Goal: Task Accomplishment & Management: Manage account settings

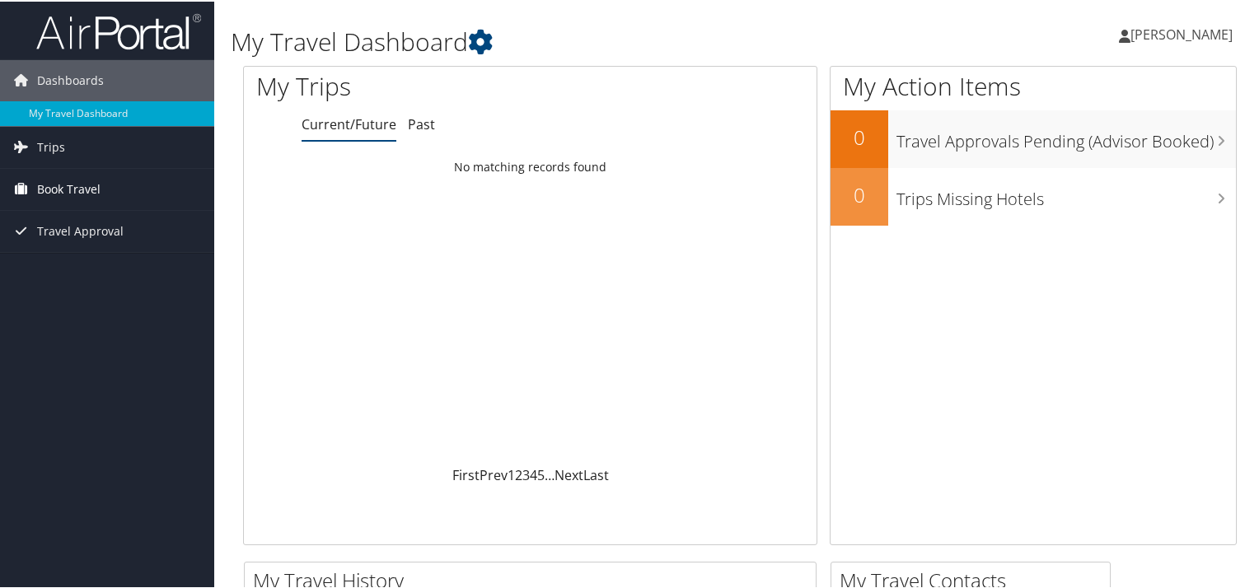
click at [82, 175] on span "Book Travel" at bounding box center [68, 187] width 63 height 41
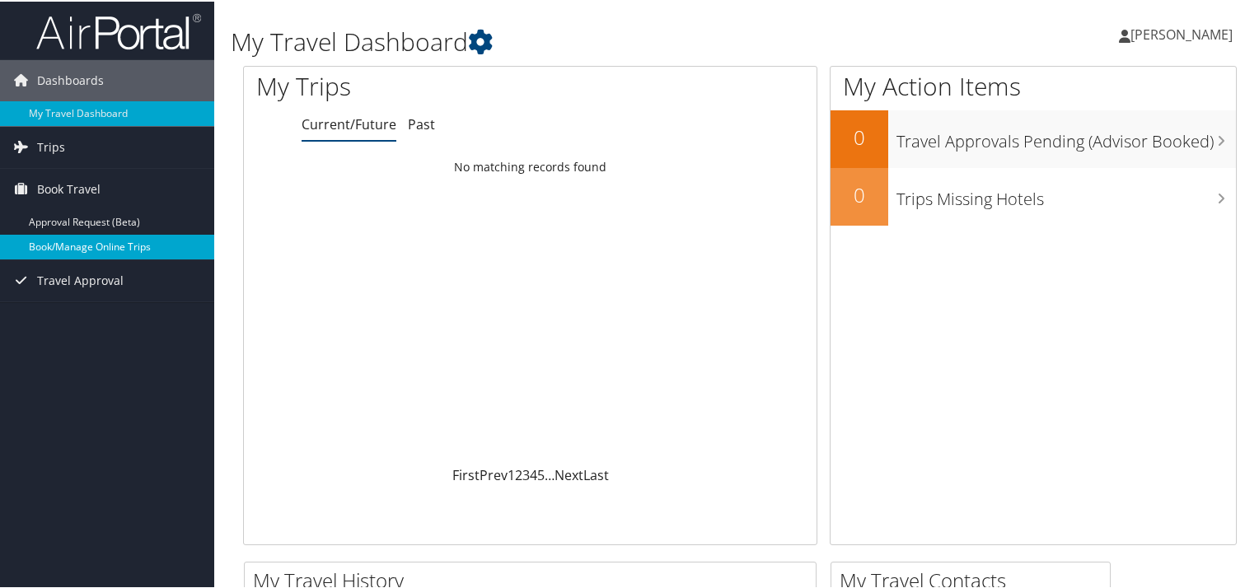
click at [142, 234] on link "Book/Manage Online Trips" at bounding box center [107, 245] width 214 height 25
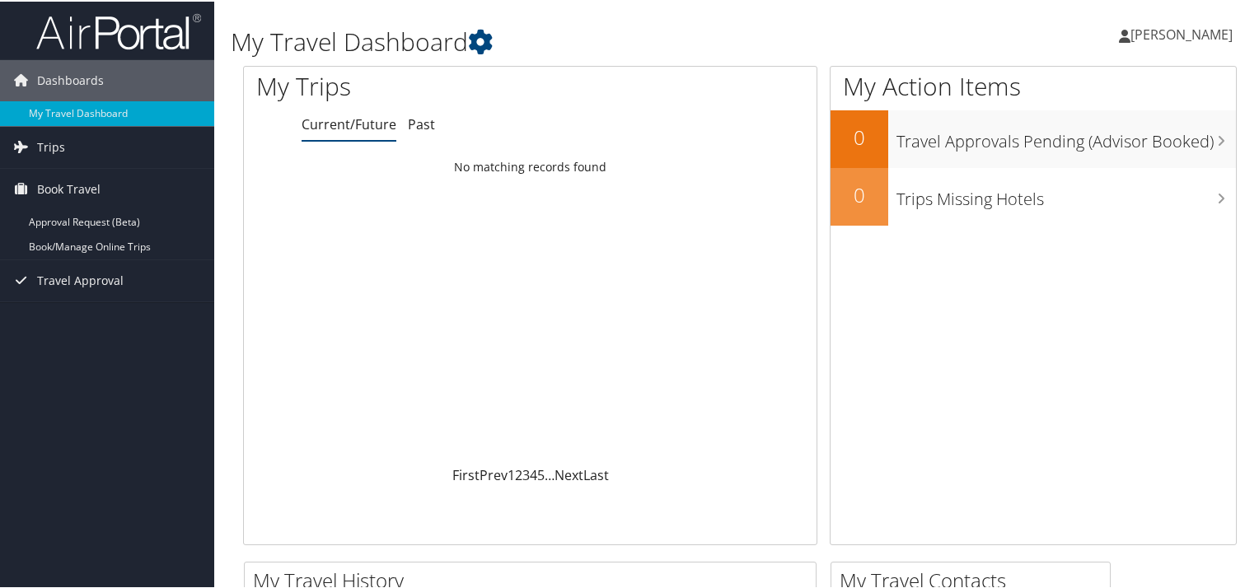
click at [1140, 35] on span "[PERSON_NAME]" at bounding box center [1181, 33] width 102 height 18
click at [1140, 148] on link "View Travel Profile" at bounding box center [1138, 147] width 184 height 28
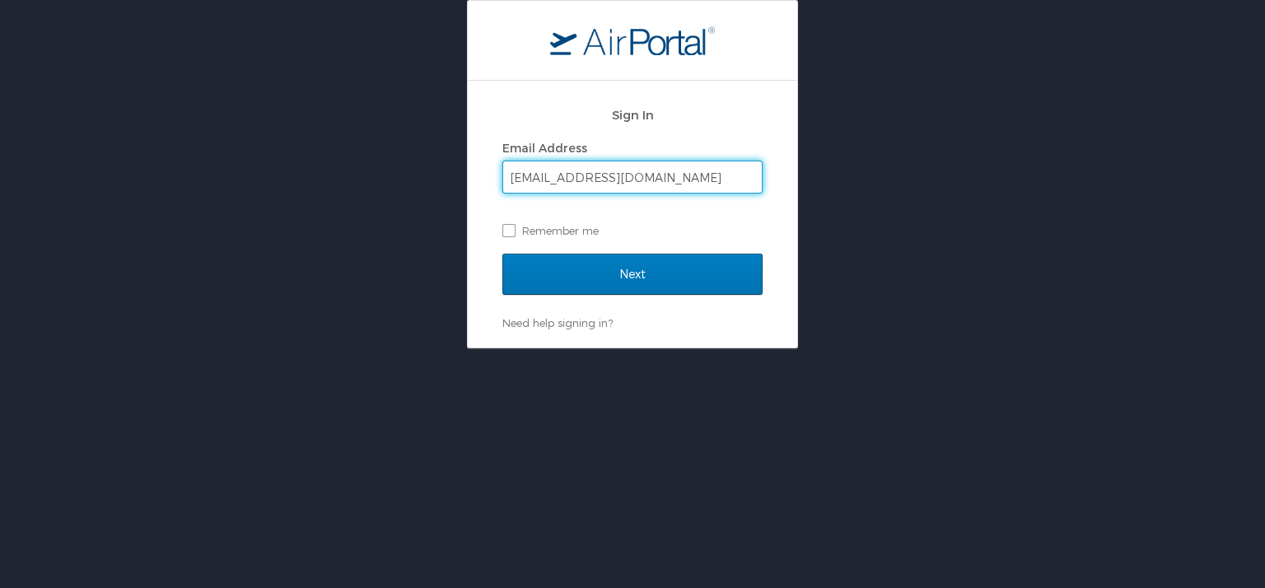
type input "clemo2@lsuhsc.edu"
click at [503, 254] on input "Next" at bounding box center [633, 274] width 260 height 41
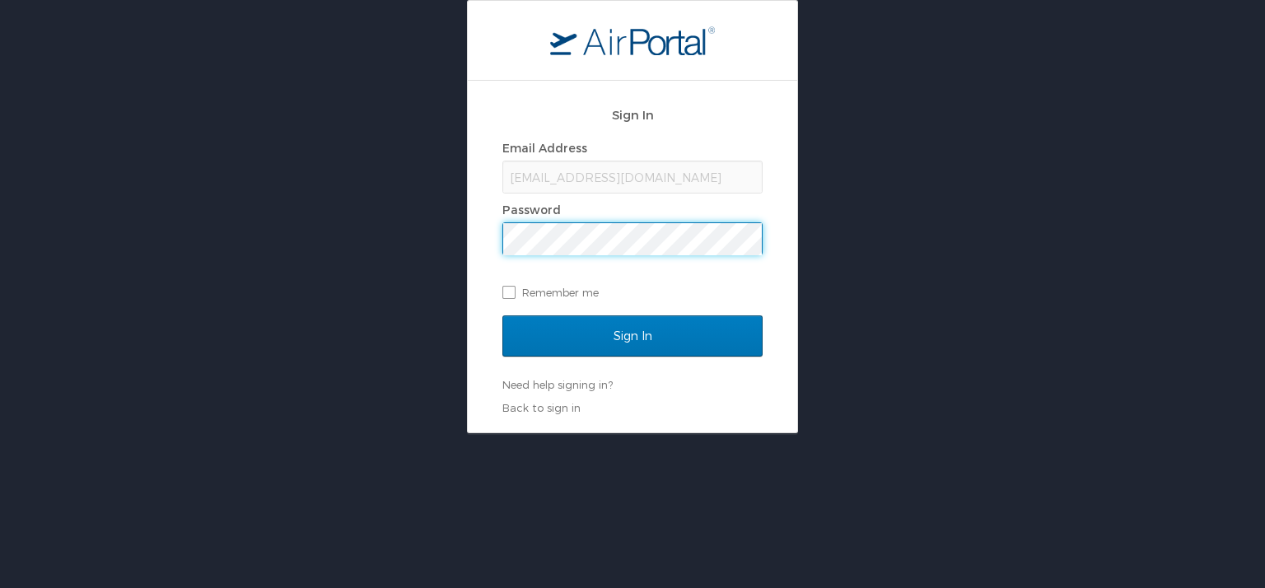
click at [503, 316] on input "Sign In" at bounding box center [633, 336] width 260 height 41
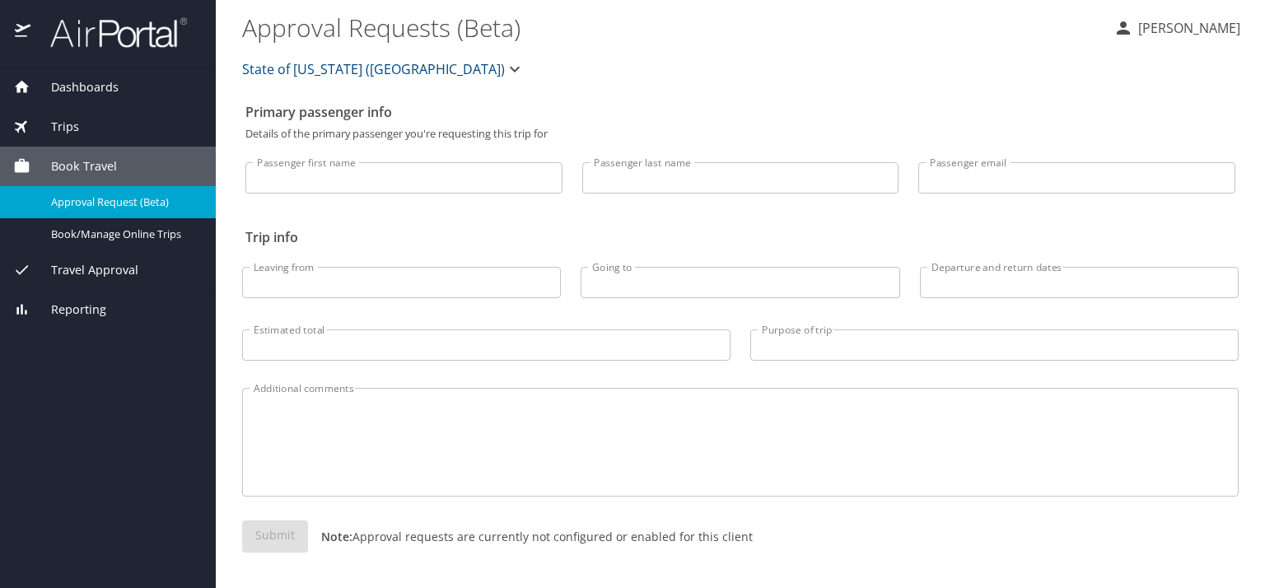
drag, startPoint x: 1265, startPoint y: 32, endPoint x: 1235, endPoint y: 34, distance: 29.7
click at [1261, 33] on main "Approval Requests (Beta) CORBIN LEMON State of Louisiana (SOLA) Primary passeng…" at bounding box center [741, 294] width 1050 height 588
click at [1177, 27] on p "[PERSON_NAME]" at bounding box center [1187, 28] width 107 height 20
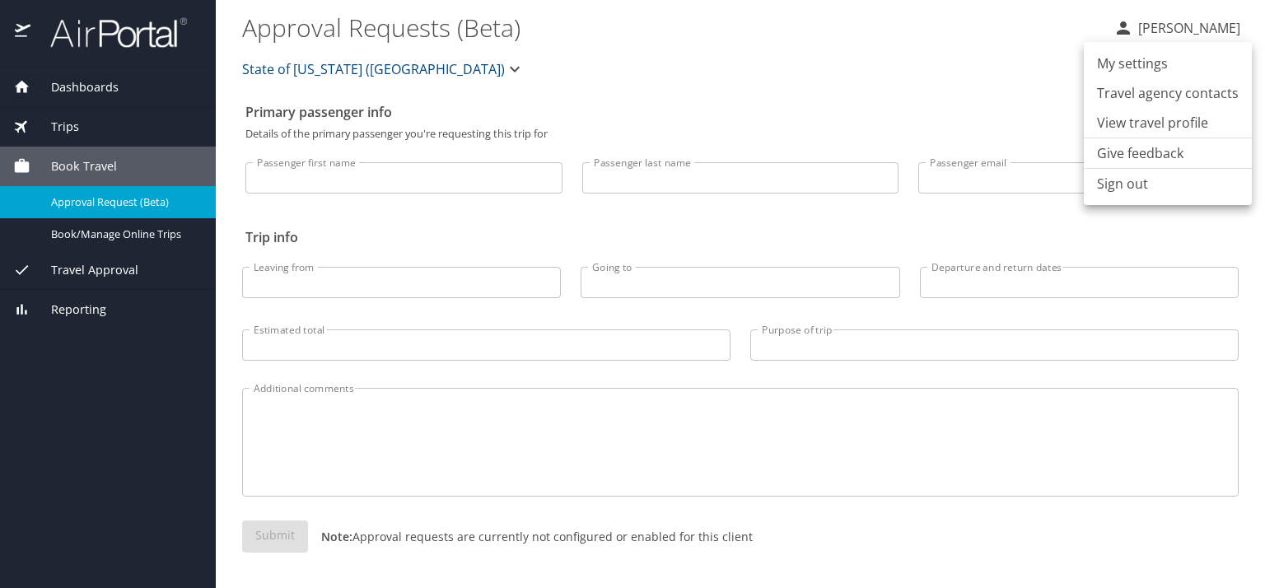
click at [1171, 118] on li "View travel profile" at bounding box center [1168, 123] width 168 height 30
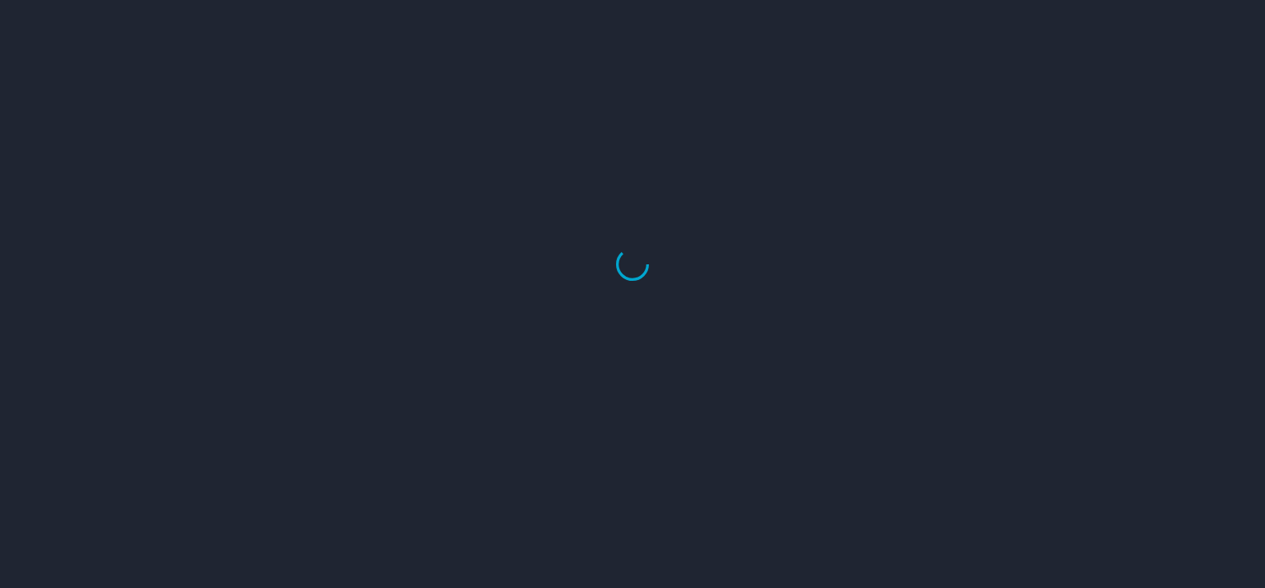
select select "US"
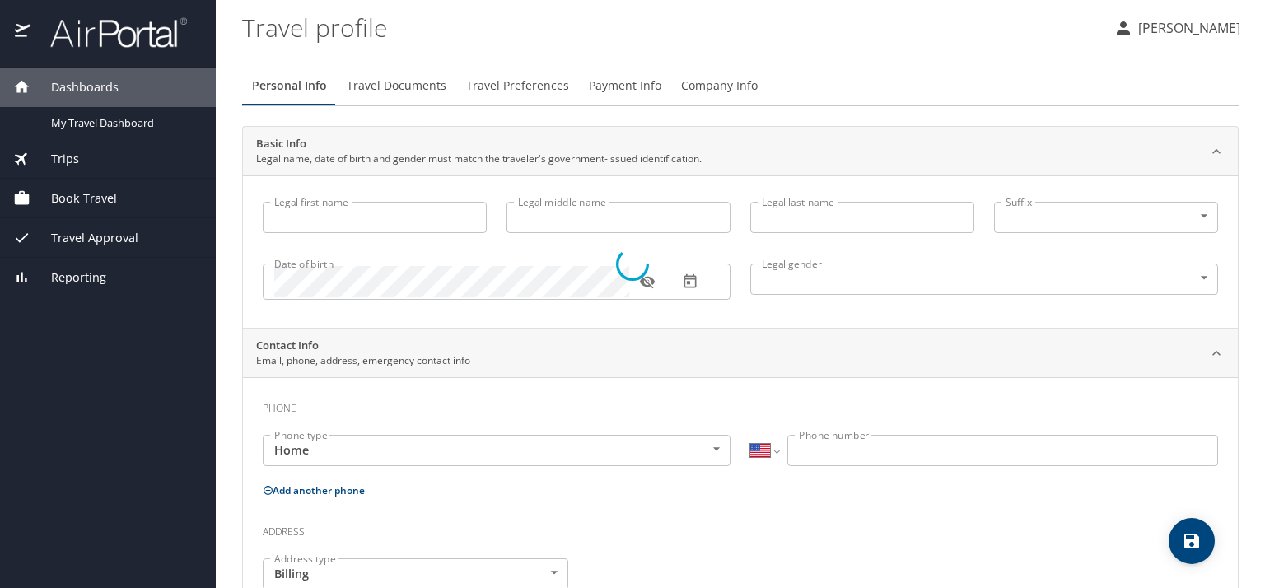
type input "CORBIN"
type input "DEAN"
type input "LEMON"
type input "Male"
type input "Jessica Clare"
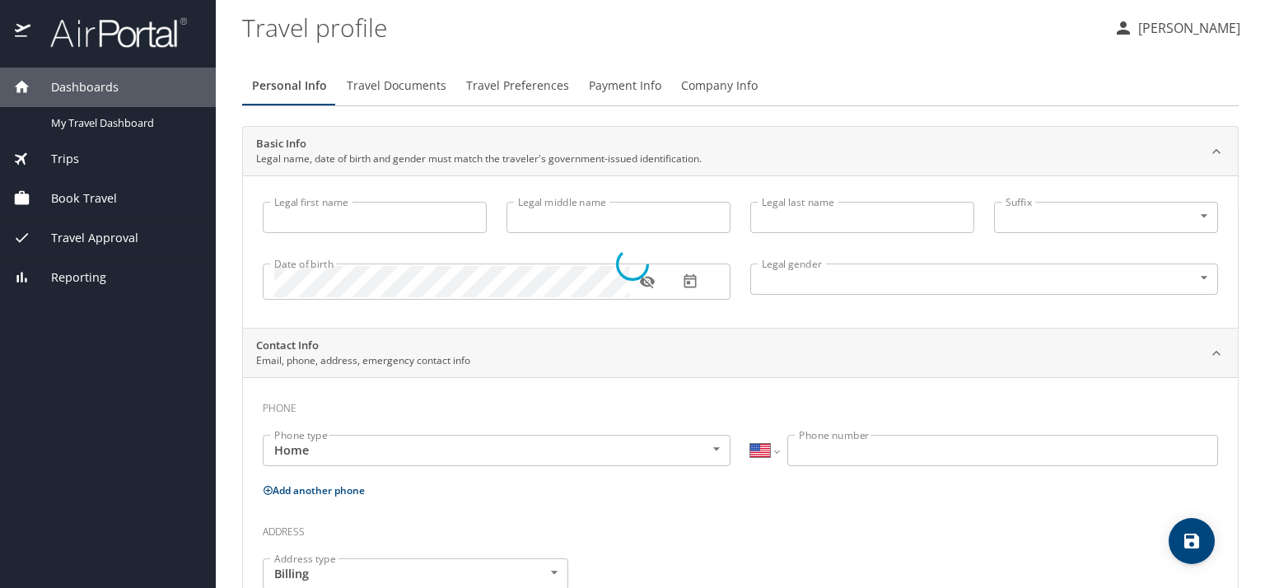
type input "Engler"
type input "(504) 214-7081"
type input "United States of America"
type input "Louisiana"
select select "US"
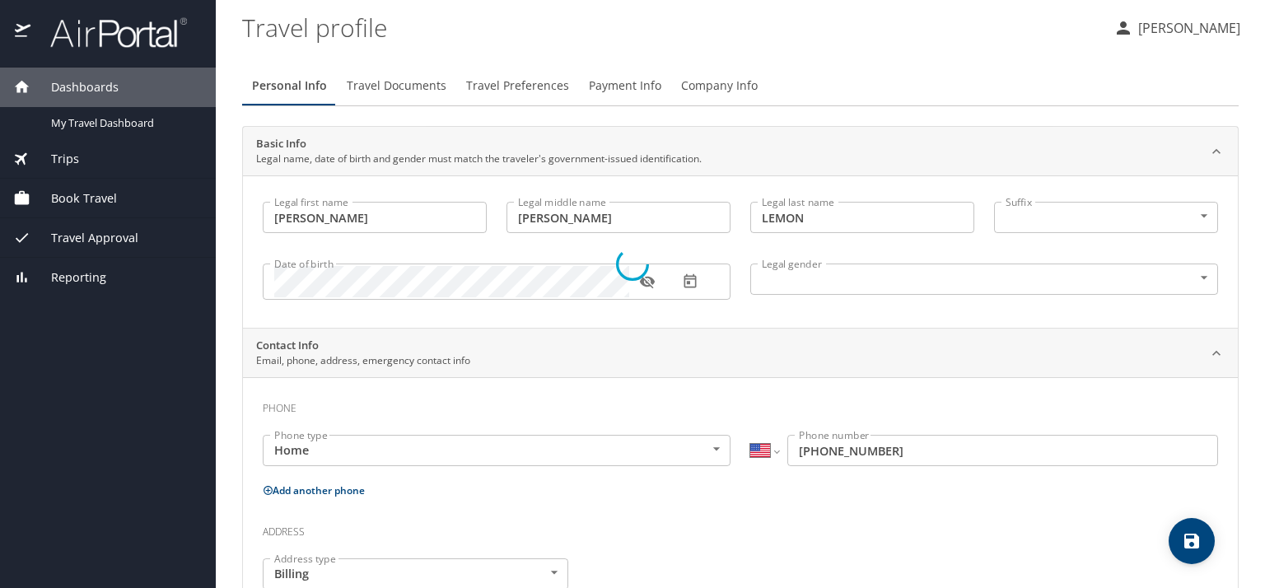
select select "US"
